Goal: Information Seeking & Learning: Learn about a topic

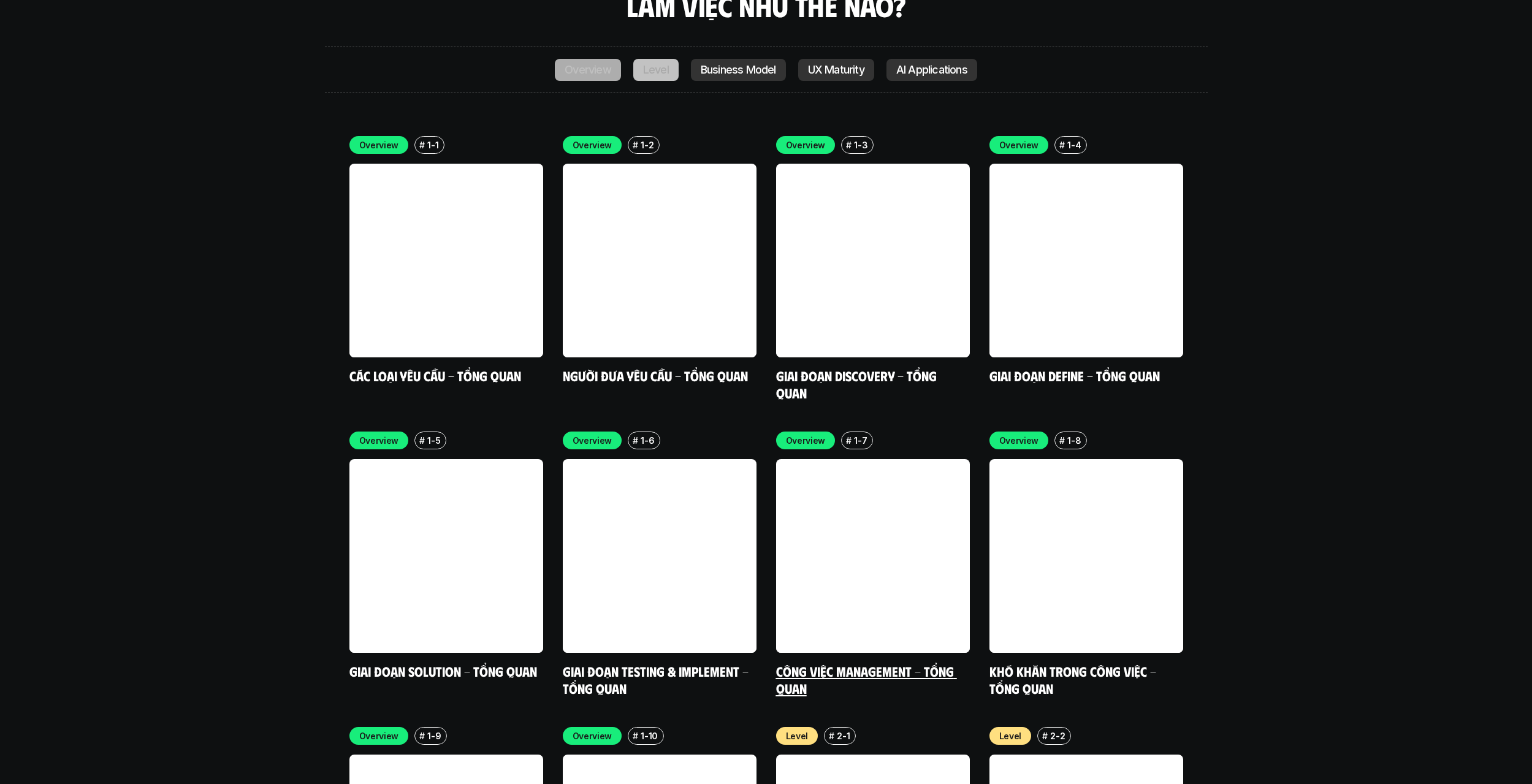
scroll to position [3799, 0]
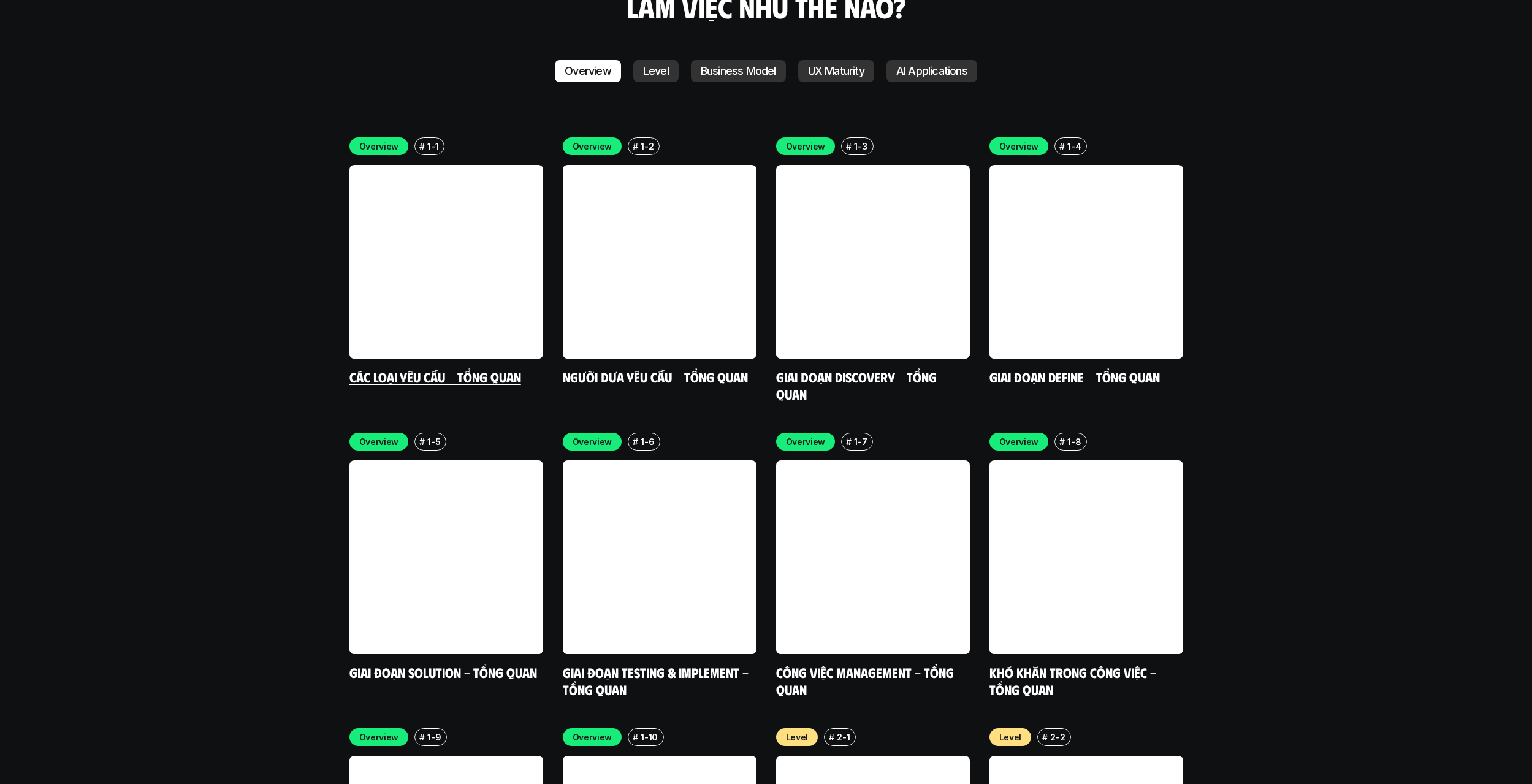
click at [497, 292] on div "Overview # 1-1 Các loại yêu cầu - Tổng quan" at bounding box center [447, 261] width 194 height 248
click at [500, 233] on link at bounding box center [447, 261] width 194 height 194
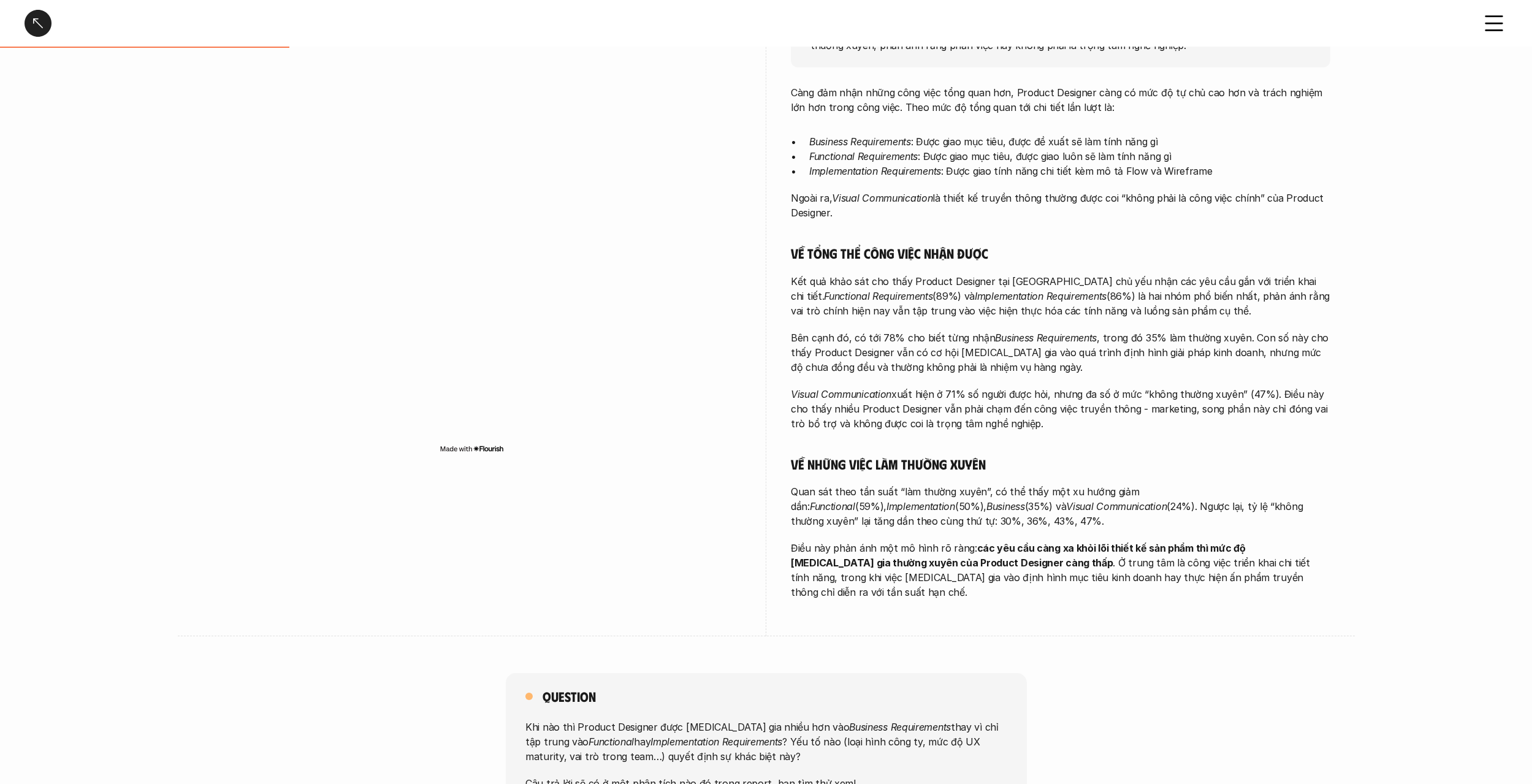
scroll to position [490, 0]
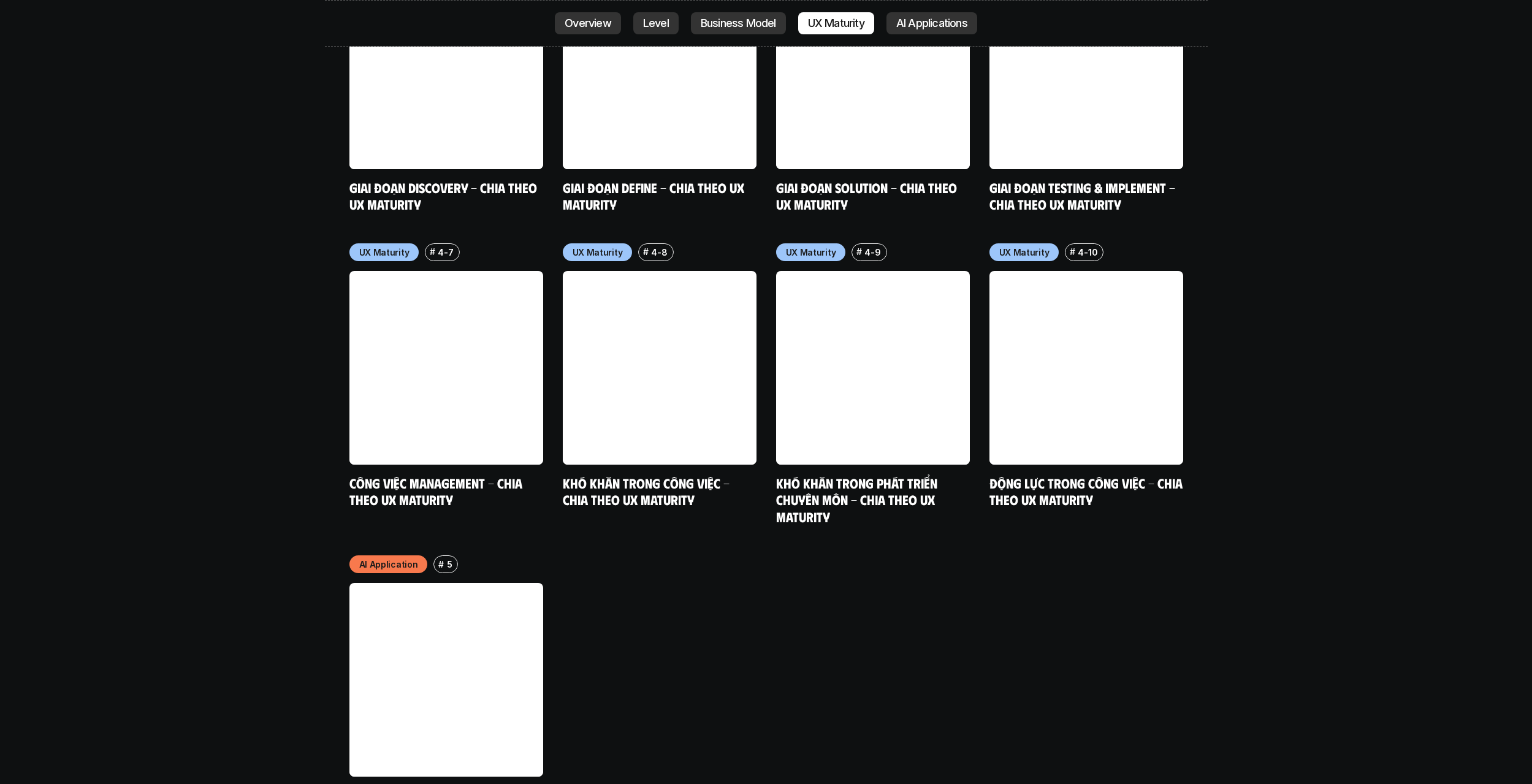
scroll to position [6517, 0]
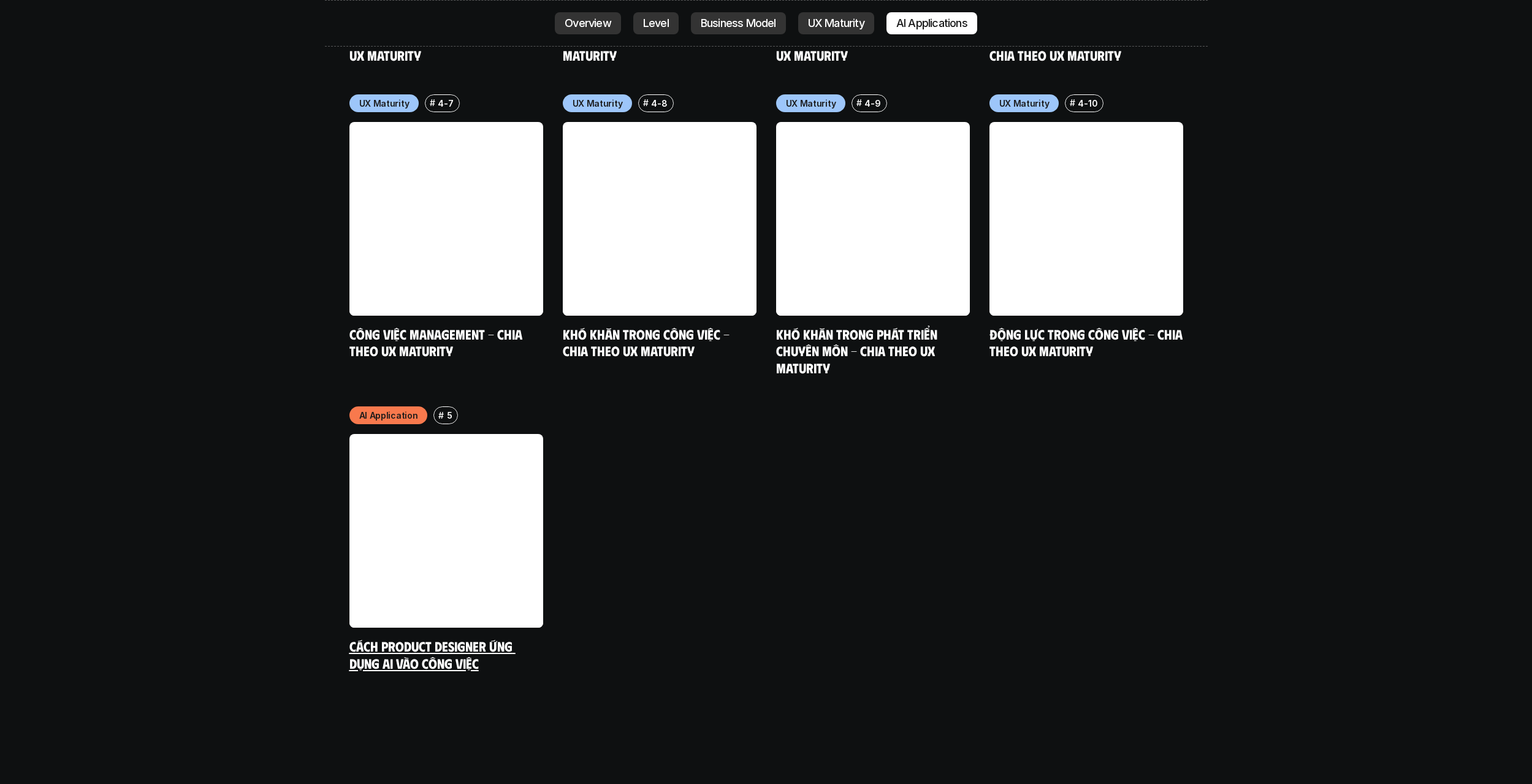
click at [478, 637] on link "Cách Product Designer ứng dụng AI vào công việc" at bounding box center [433, 654] width 166 height 33
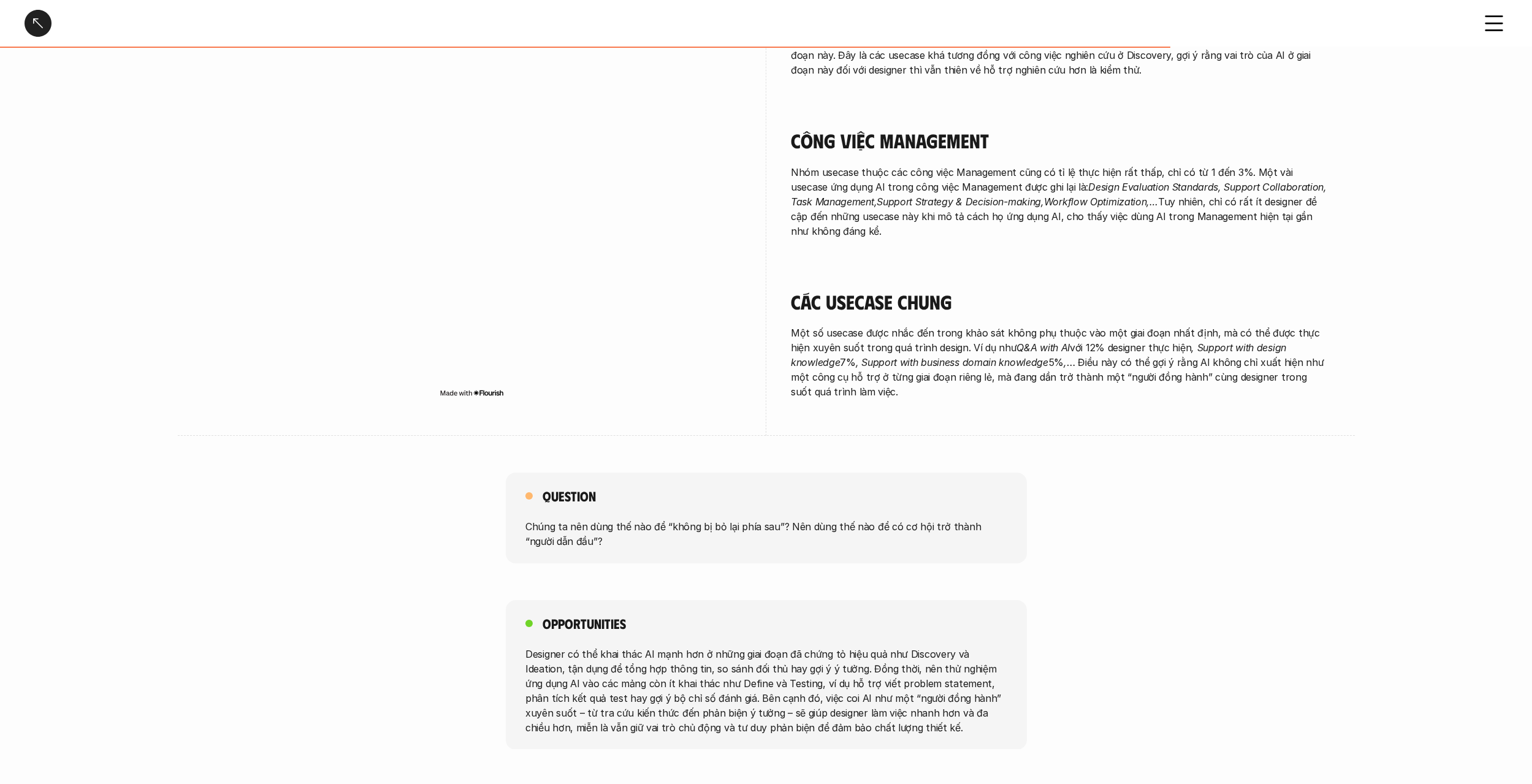
scroll to position [1922, 0]
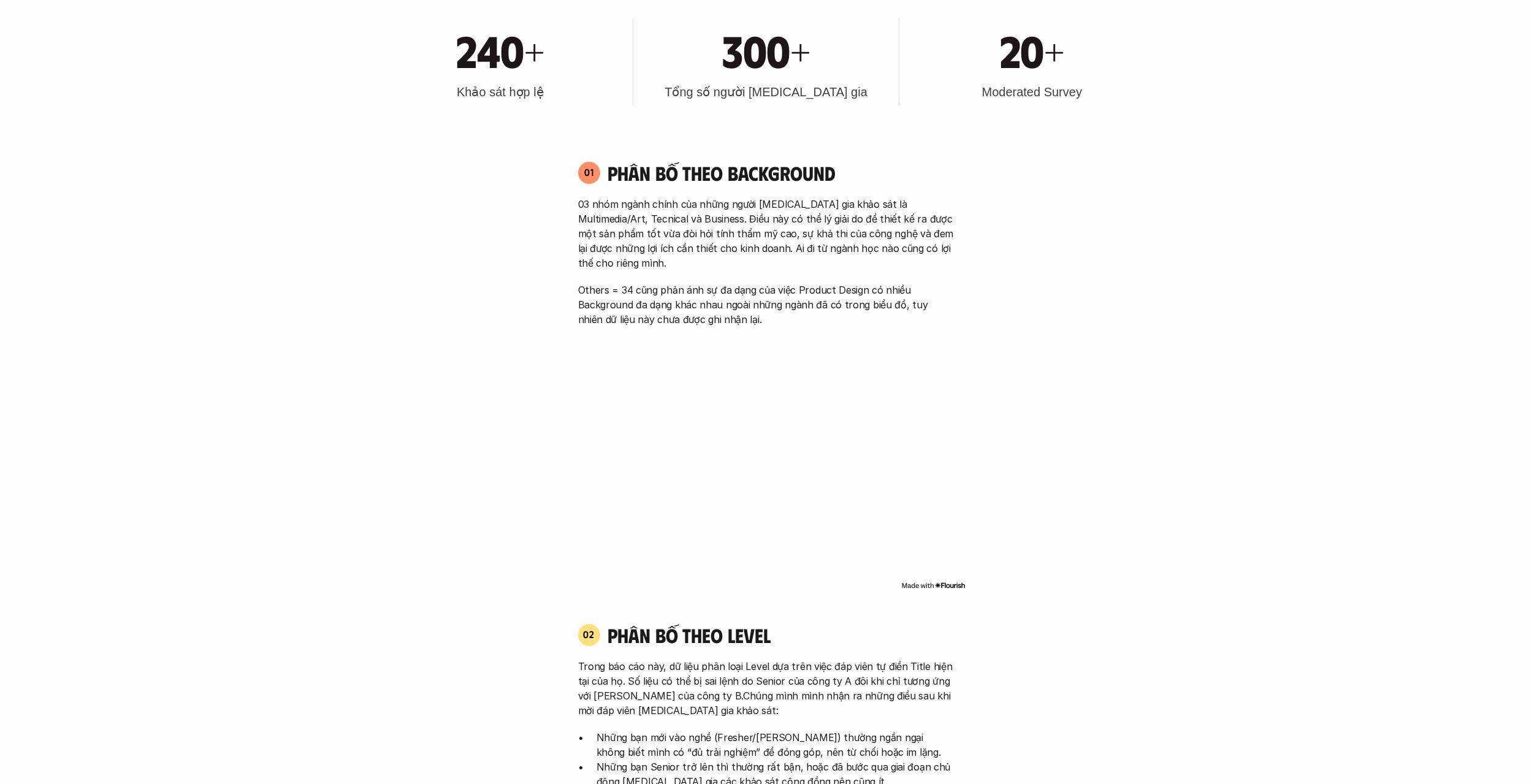
scroll to position [941, 0]
